Goal: Information Seeking & Learning: Compare options

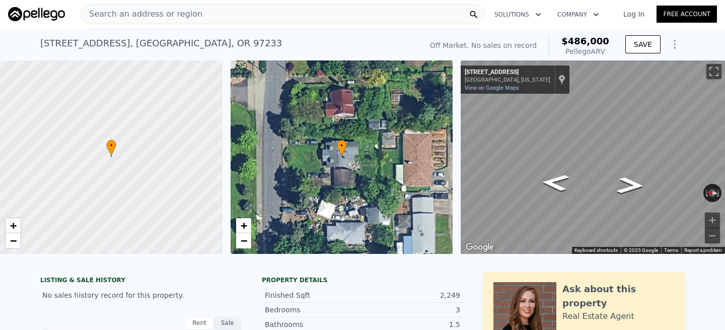
click at [280, 7] on div "Search an address or region" at bounding box center [283, 14] width 404 height 20
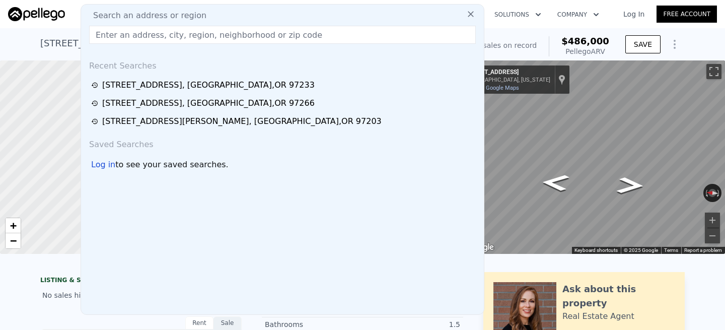
type input "[STREET_ADDRESS][PERSON_NAME]"
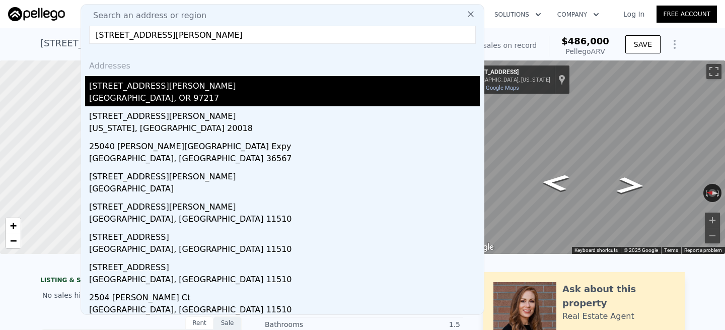
click at [111, 92] on div "[GEOGRAPHIC_DATA], OR 97217" at bounding box center [284, 99] width 391 height 14
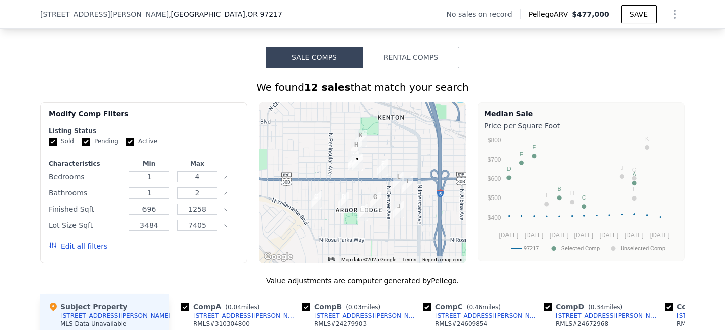
scroll to position [822, 0]
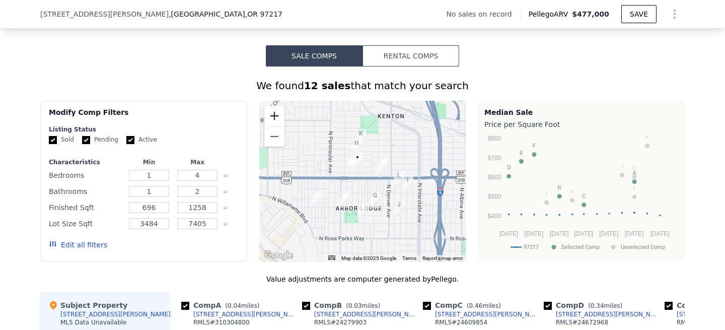
click at [275, 120] on button "Zoom in" at bounding box center [274, 116] width 20 height 20
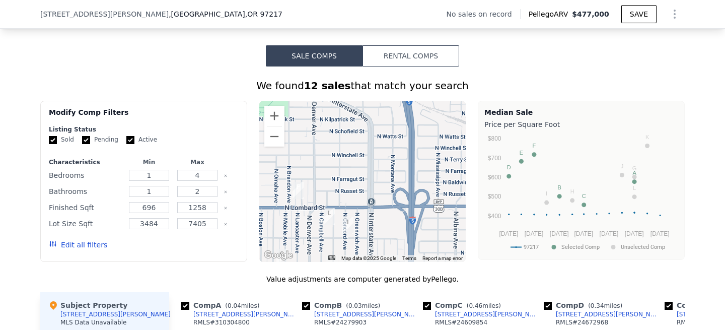
drag, startPoint x: 414, startPoint y: 189, endPoint x: 306, endPoint y: 222, distance: 113.2
click at [306, 222] on div at bounding box center [362, 181] width 207 height 161
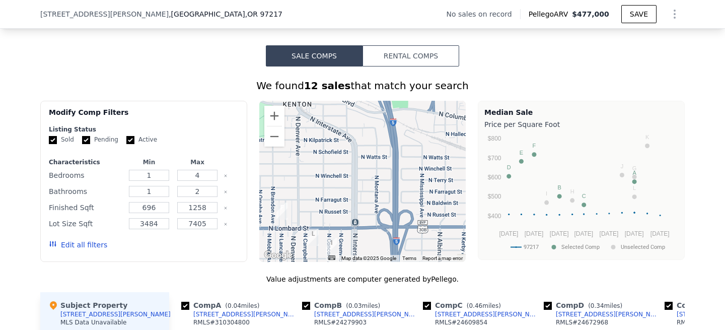
drag, startPoint x: 310, startPoint y: 178, endPoint x: 295, endPoint y: 195, distance: 22.8
click at [295, 195] on div at bounding box center [362, 181] width 207 height 161
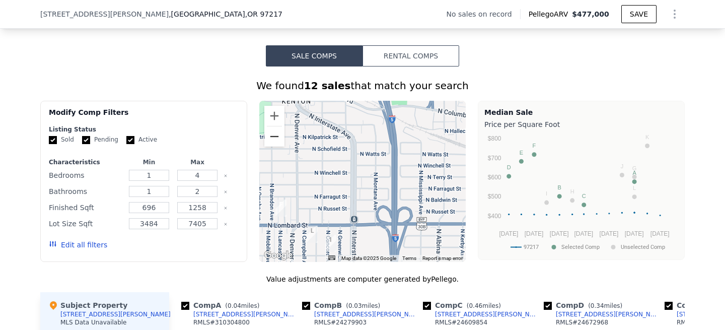
click at [280, 140] on button "Zoom out" at bounding box center [274, 136] width 20 height 20
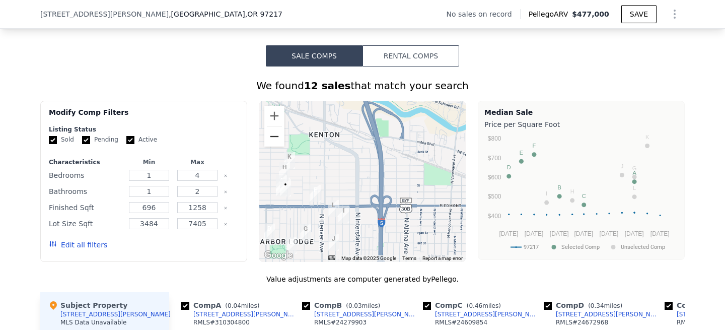
click at [280, 140] on button "Zoom out" at bounding box center [274, 136] width 20 height 20
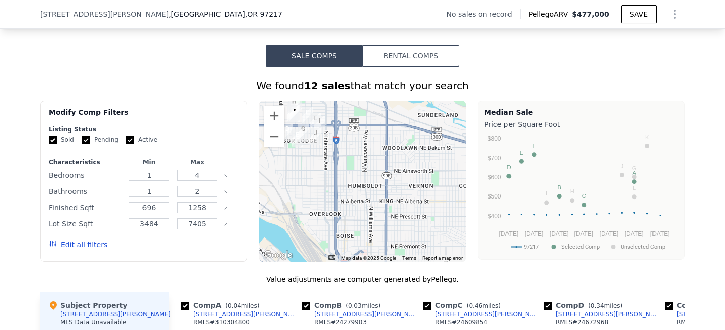
drag, startPoint x: 361, startPoint y: 235, endPoint x: 327, endPoint y: 167, distance: 75.6
click at [327, 167] on div at bounding box center [362, 181] width 207 height 161
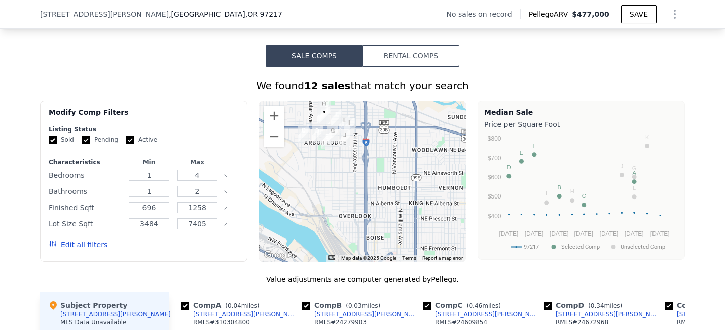
drag, startPoint x: 378, startPoint y: 222, endPoint x: 407, endPoint y: 225, distance: 28.8
click at [407, 225] on div at bounding box center [362, 181] width 207 height 161
click at [274, 120] on button "Zoom in" at bounding box center [274, 116] width 20 height 20
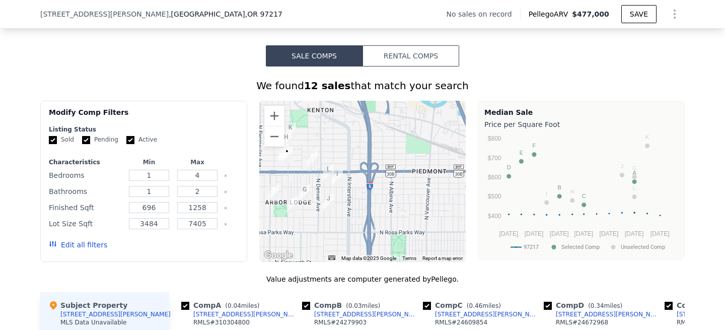
drag, startPoint x: 360, startPoint y: 126, endPoint x: 359, endPoint y: 225, distance: 99.2
click at [359, 225] on div at bounding box center [362, 181] width 207 height 161
click at [273, 113] on button "Zoom in" at bounding box center [274, 116] width 20 height 20
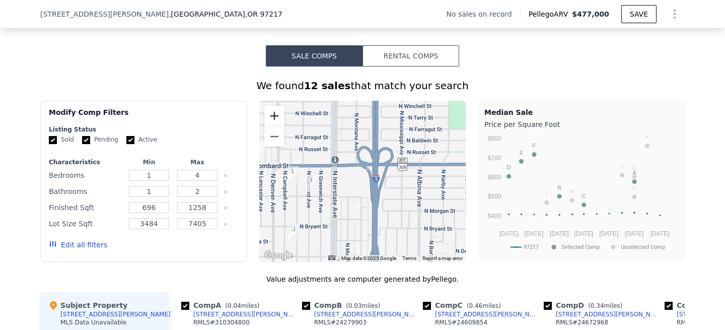
click at [273, 113] on button "Zoom in" at bounding box center [274, 116] width 20 height 20
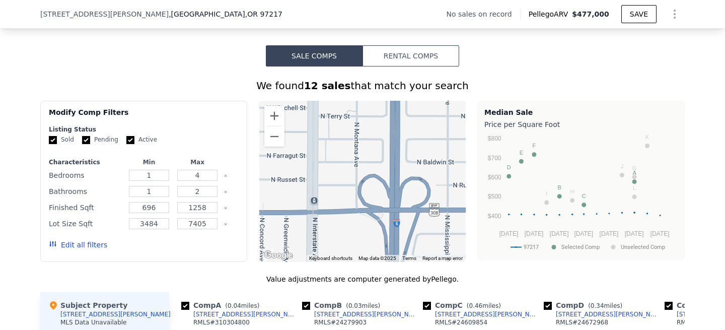
drag, startPoint x: 357, startPoint y: 175, endPoint x: 364, endPoint y: 241, distance: 65.8
click at [364, 241] on div at bounding box center [362, 181] width 207 height 161
click at [277, 116] on button "Zoom in" at bounding box center [274, 116] width 20 height 20
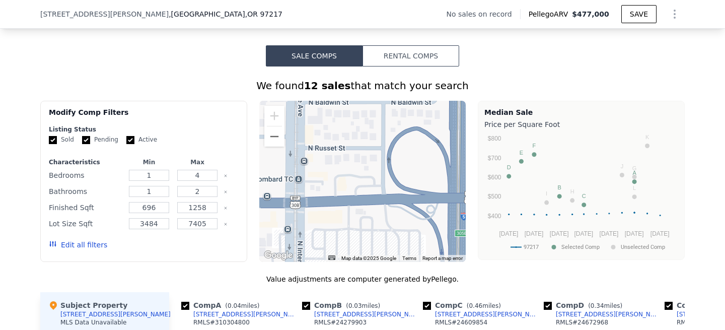
drag, startPoint x: 323, startPoint y: 192, endPoint x: 355, endPoint y: 150, distance: 53.5
click at [355, 150] on div at bounding box center [362, 181] width 207 height 161
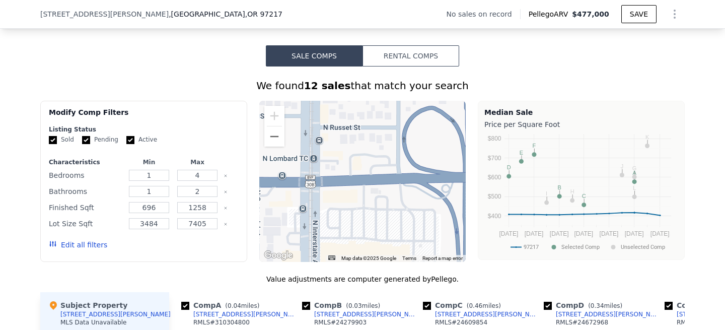
drag, startPoint x: 345, startPoint y: 194, endPoint x: 360, endPoint y: 173, distance: 26.4
click at [360, 173] on div at bounding box center [362, 181] width 207 height 161
click at [271, 140] on button "Zoom out" at bounding box center [274, 136] width 20 height 20
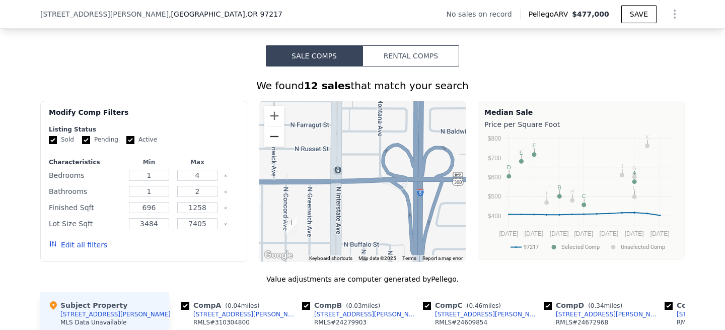
click at [271, 140] on button "Zoom out" at bounding box center [274, 136] width 20 height 20
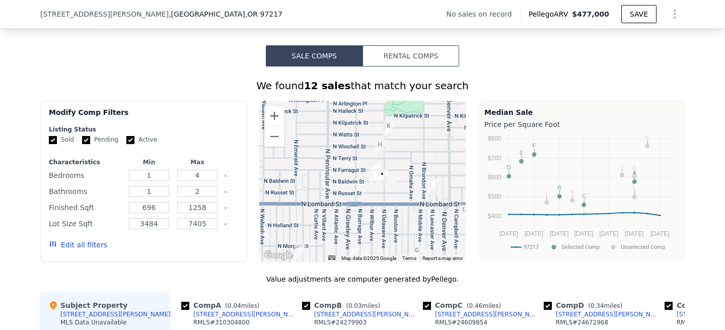
drag, startPoint x: 311, startPoint y: 170, endPoint x: 468, endPoint y: 192, distance: 158.7
click at [468, 192] on div "Modify Comp Filters Listing Status Sold Pending Active Characteristics Min Max …" at bounding box center [362, 181] width 644 height 161
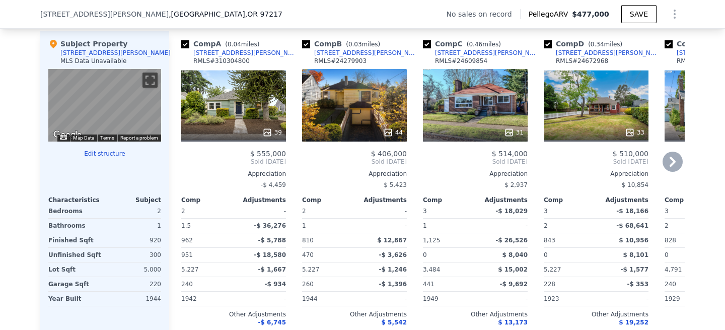
scroll to position [1087, 0]
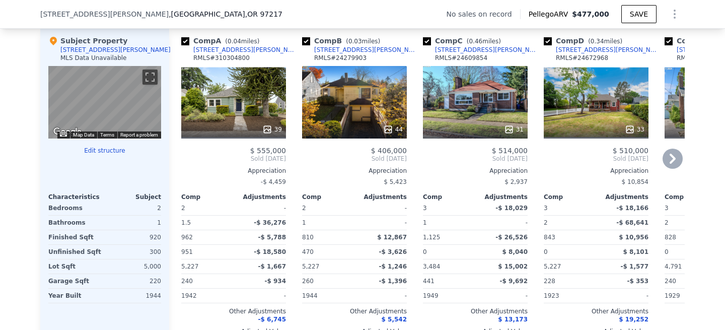
click at [336, 110] on div "44" at bounding box center [354, 102] width 105 height 72
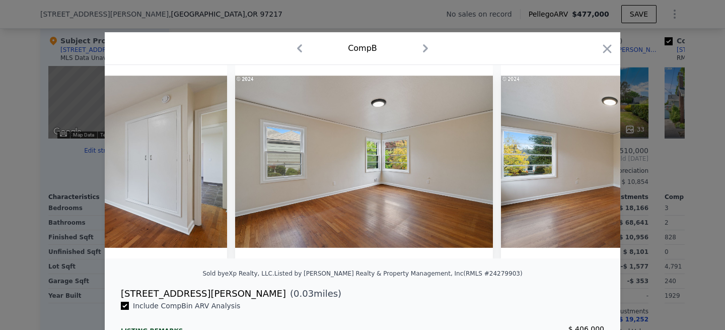
scroll to position [0, 5719]
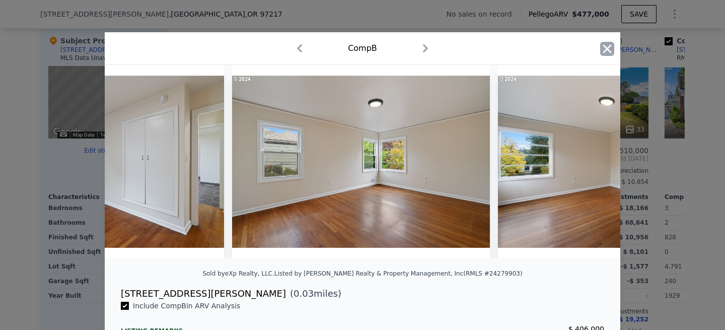
click at [610, 52] on icon "button" at bounding box center [607, 48] width 9 height 9
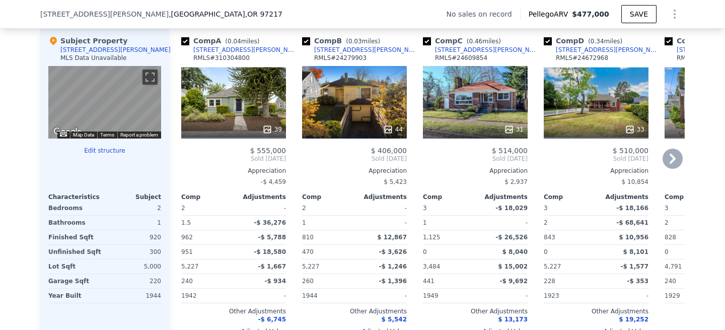
click at [223, 103] on div "39" at bounding box center [233, 102] width 105 height 72
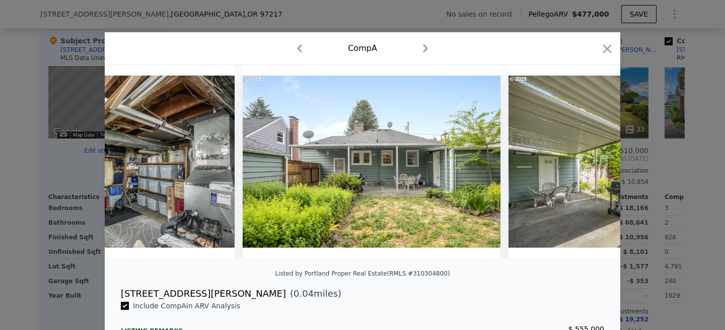
scroll to position [0, 8445]
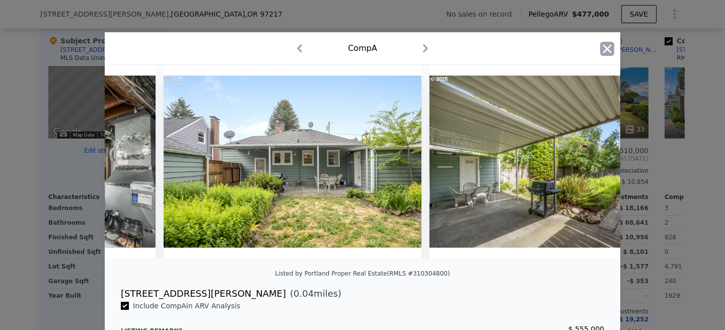
click at [609, 49] on icon "button" at bounding box center [607, 49] width 14 height 14
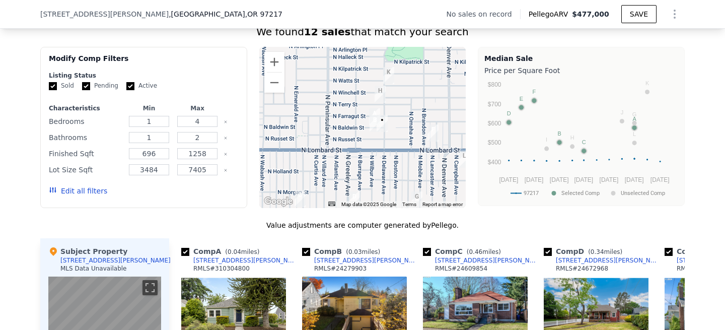
scroll to position [877, 0]
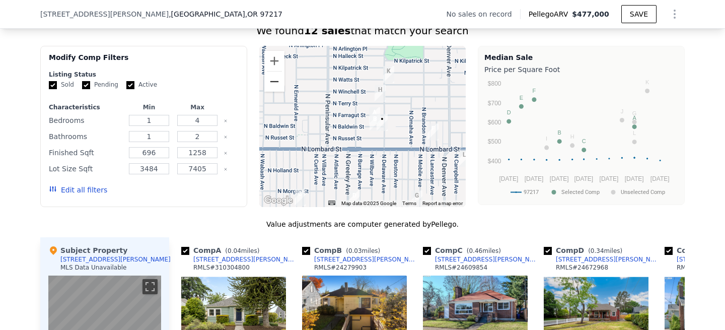
click at [273, 79] on button "Zoom out" at bounding box center [274, 81] width 20 height 20
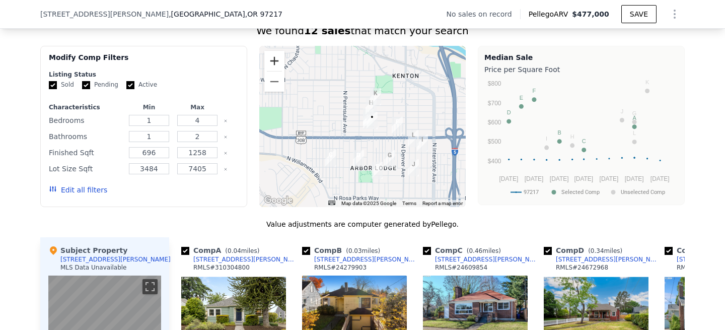
click at [276, 59] on button "Zoom in" at bounding box center [274, 61] width 20 height 20
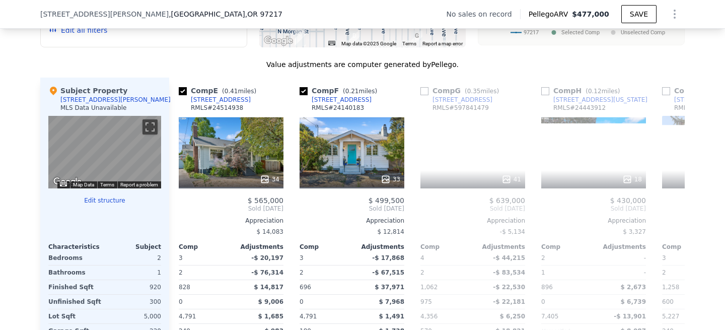
scroll to position [0, 465]
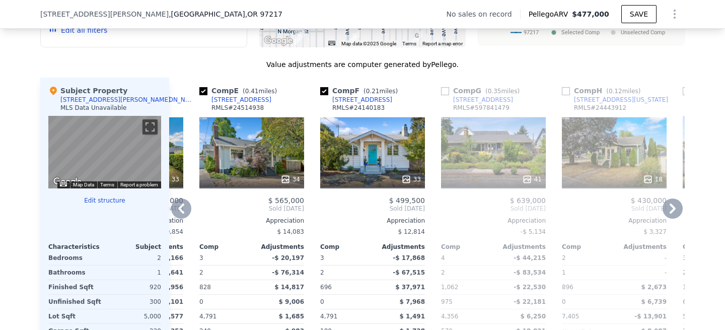
click at [369, 151] on div "33" at bounding box center [372, 152] width 105 height 72
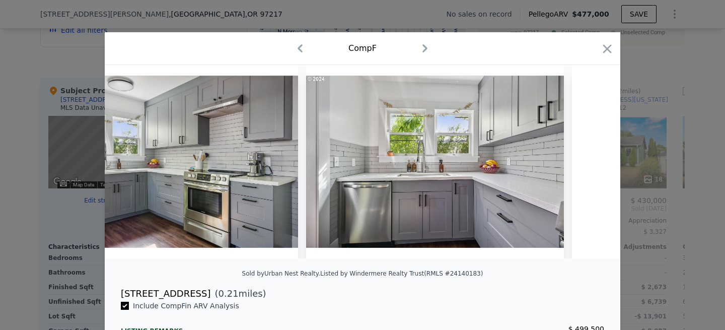
scroll to position [0, 2732]
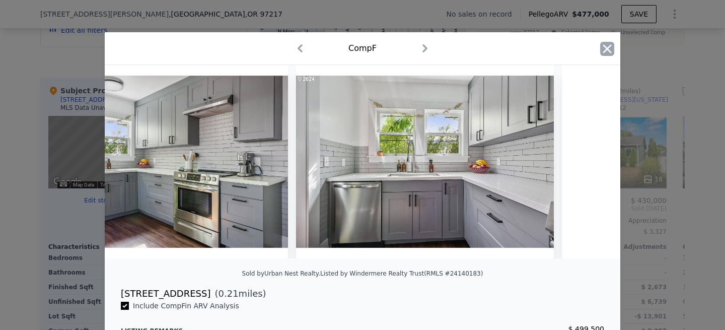
click at [600, 51] on icon "button" at bounding box center [607, 49] width 14 height 14
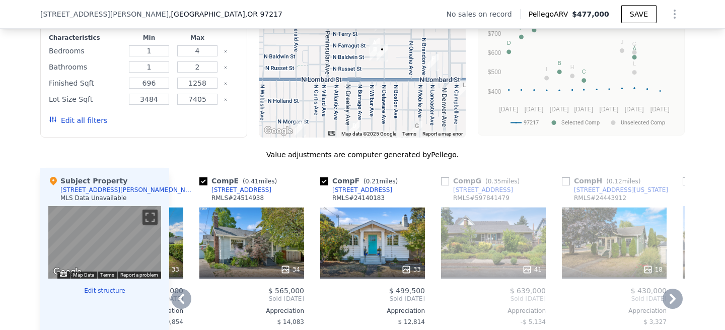
scroll to position [949, 0]
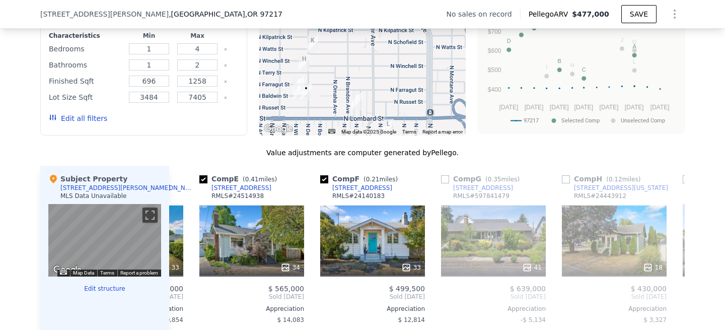
drag, startPoint x: 451, startPoint y: 69, endPoint x: 376, endPoint y: 93, distance: 78.8
click at [376, 93] on div at bounding box center [362, 54] width 207 height 161
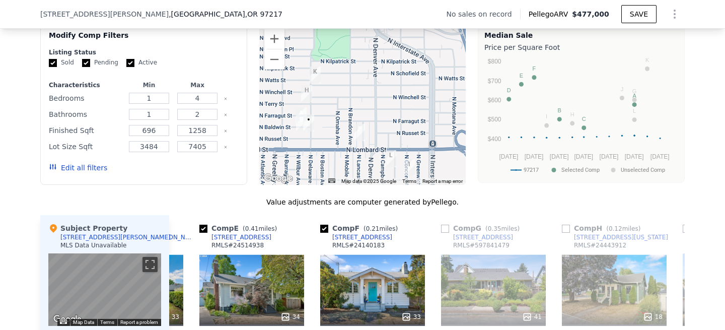
scroll to position [887, 0]
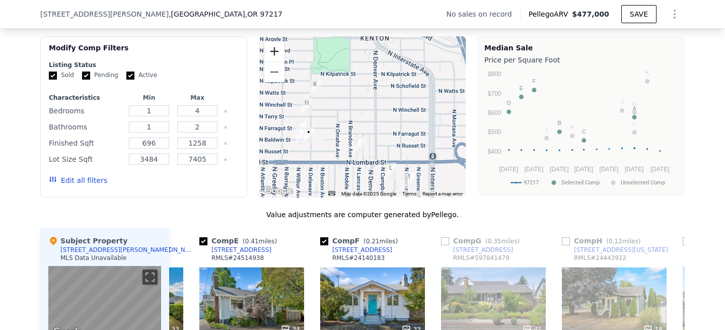
click at [275, 49] on button "Zoom in" at bounding box center [274, 51] width 20 height 20
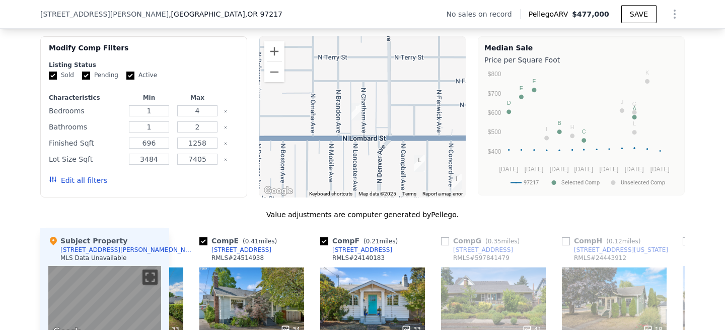
drag, startPoint x: 370, startPoint y: 164, endPoint x: 370, endPoint y: 92, distance: 71.5
click at [370, 92] on div at bounding box center [362, 116] width 207 height 161
click at [279, 53] on button "Zoom in" at bounding box center [274, 51] width 20 height 20
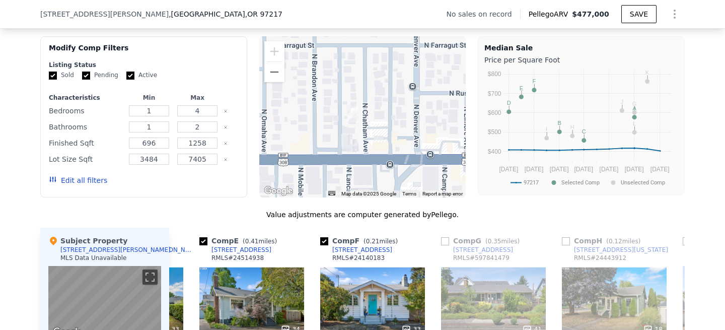
click at [697, 162] on div "We found 12 sales that match your search Filters Map Prices Modify Comp Filters…" at bounding box center [362, 285] width 725 height 567
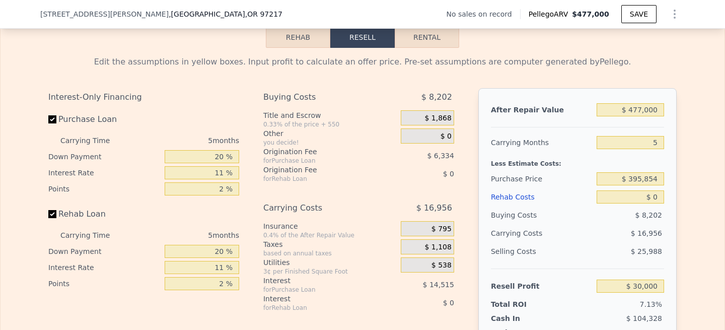
scroll to position [1519, 0]
click at [642, 107] on input "$ 477,000" at bounding box center [629, 108] width 67 height 13
type input "$ 4,000"
type input "-$ 416,987"
type input "$ 450,000"
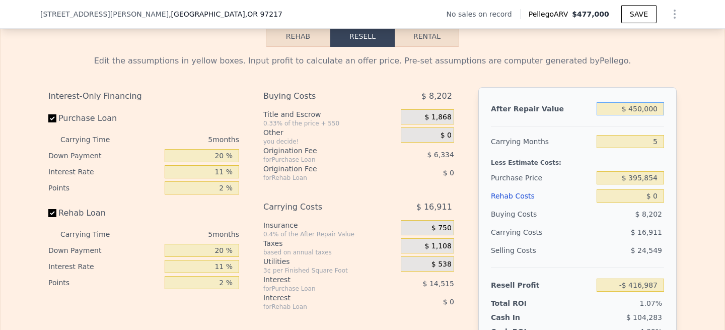
type input "$ 4,484"
type input "$ 450,000"
click at [642, 177] on input "$ 395,854" at bounding box center [629, 177] width 67 height 13
type input "$ 350,854"
type input "$ 52,004"
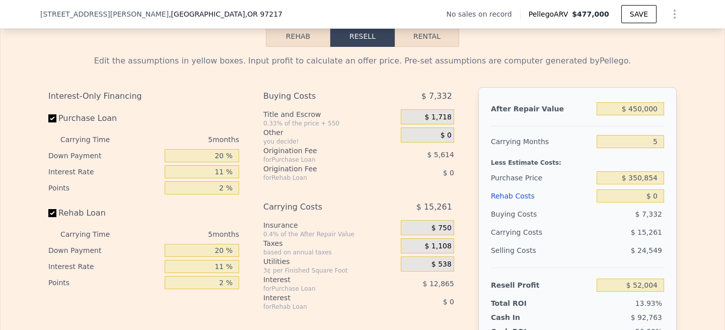
type input "$ 477,000"
type input "$ 30,000"
